Goal: Register for event/course

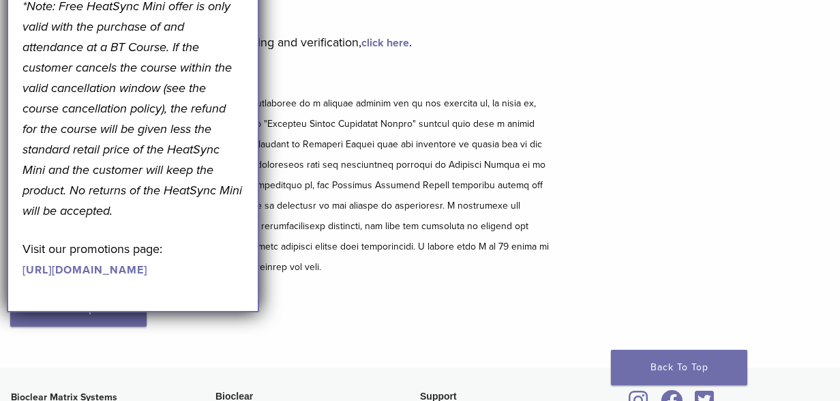
scroll to position [204, 0]
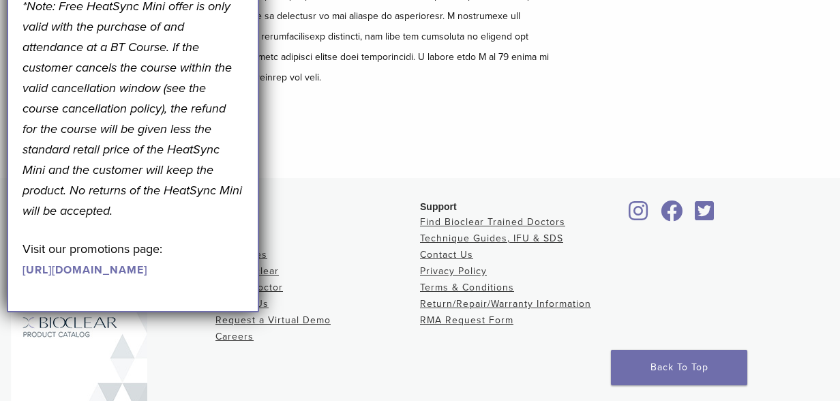
scroll to position [341, 0]
click at [115, 279] on p "Visit our promotions page: [URL][DOMAIN_NAME]" at bounding box center [132, 258] width 221 height 41
click at [115, 277] on link "[URL][DOMAIN_NAME]" at bounding box center [84, 270] width 125 height 14
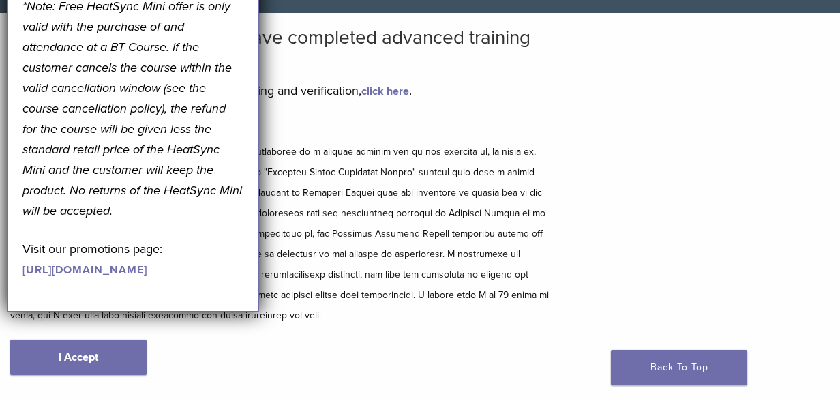
scroll to position [0, 0]
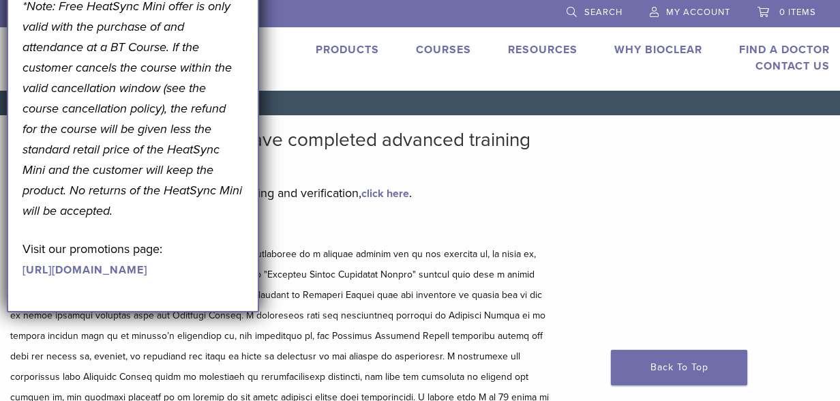
click at [387, 194] on link "click here" at bounding box center [385, 194] width 48 height 14
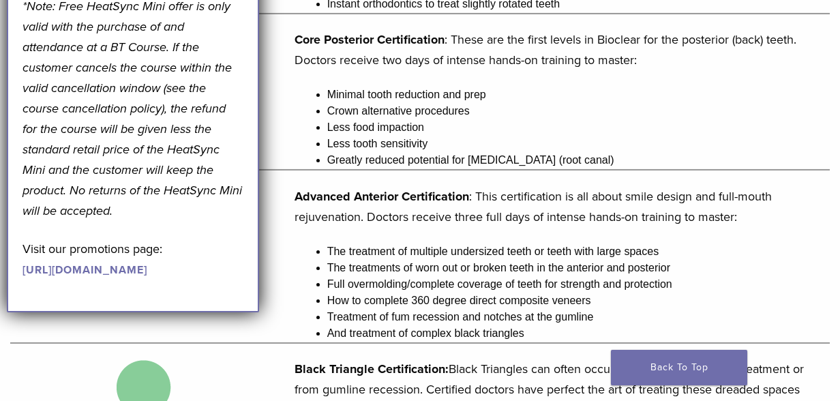
scroll to position [545, 0]
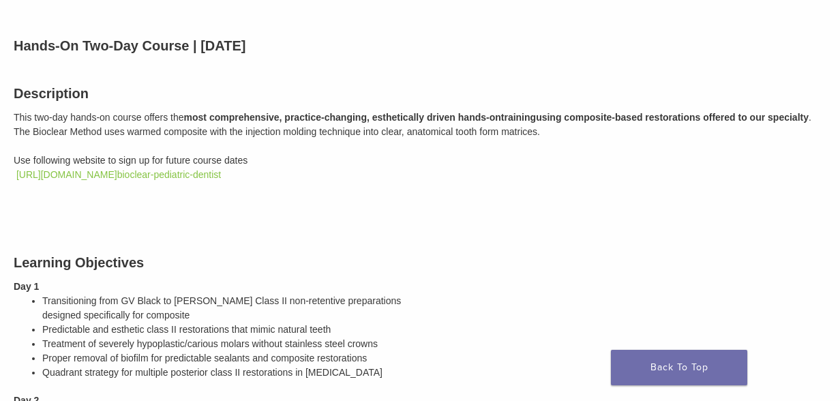
scroll to position [136, 0]
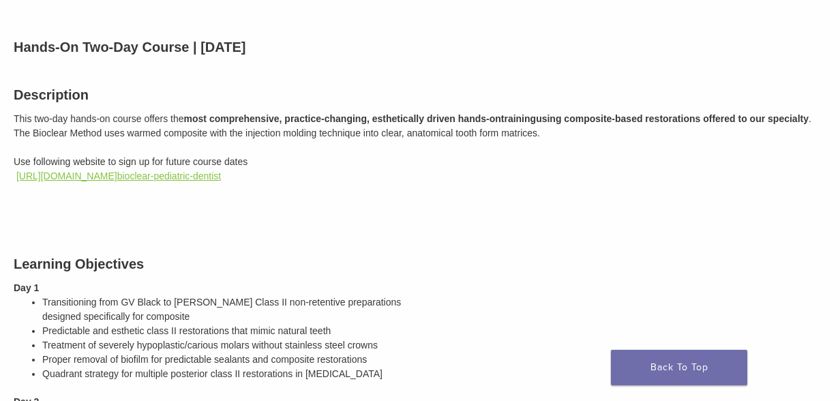
click at [148, 178] on link "https://bioclear.regfox.com/ bioclear-pediatric-dentist" at bounding box center [118, 175] width 204 height 11
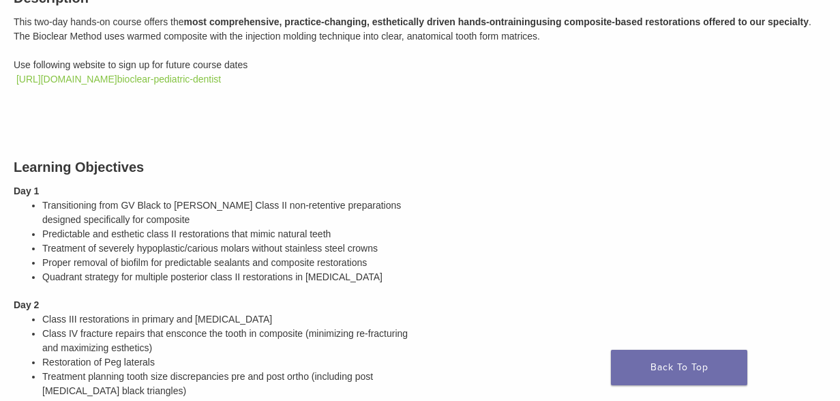
scroll to position [0, 0]
